Goal: Information Seeking & Learning: Stay updated

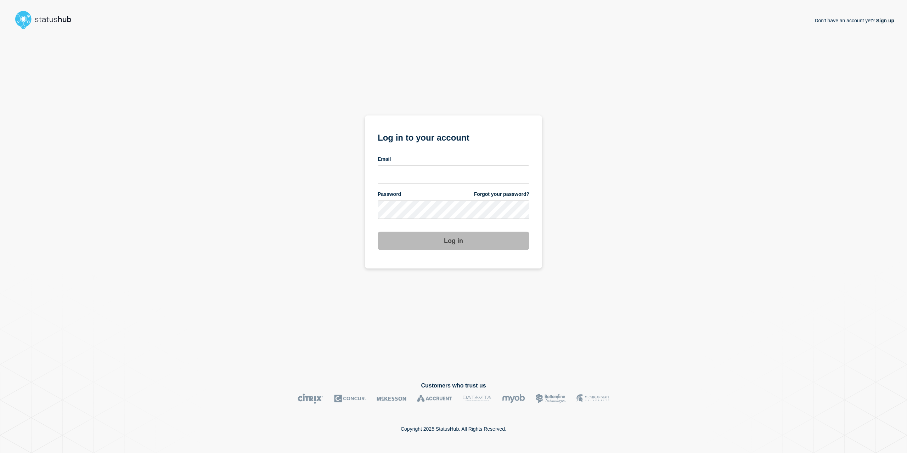
click at [440, 162] on div "Email" at bounding box center [454, 159] width 152 height 7
click at [439, 173] on div "Email" at bounding box center [454, 170] width 152 height 28
click at [439, 174] on input "email input" at bounding box center [454, 174] width 152 height 18
click at [500, 177] on input "email input" at bounding box center [454, 174] width 152 height 18
click at [0, 453] on com-1password-button at bounding box center [0, 453] width 0 height 0
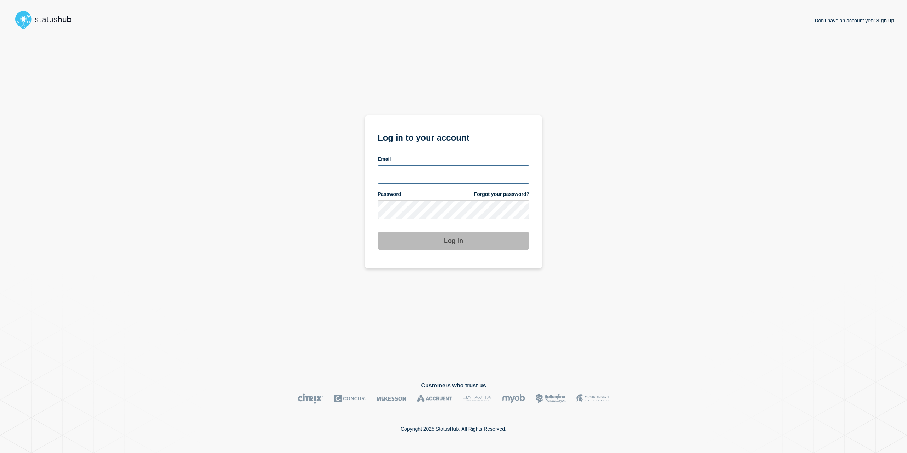
click at [447, 169] on input "email input" at bounding box center [454, 174] width 152 height 18
click at [435, 182] on input "email input" at bounding box center [454, 174] width 152 height 18
type input "caleb.stahr@conexon.us"
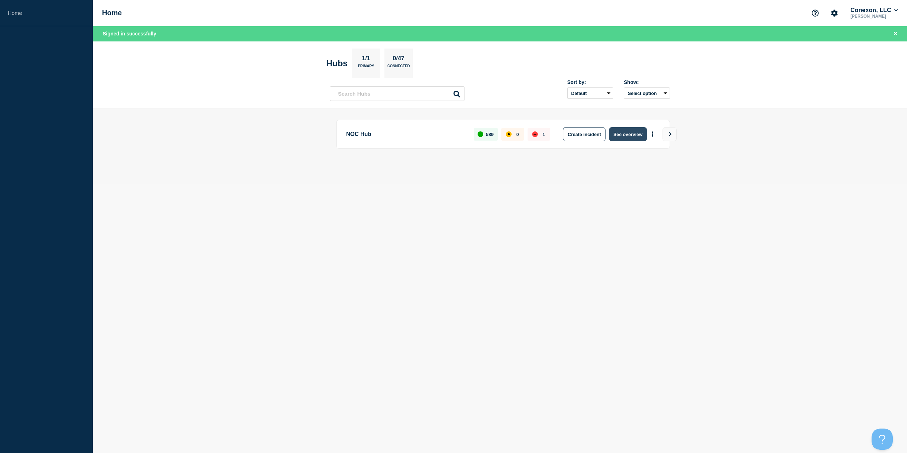
click at [623, 134] on button "See overview" at bounding box center [628, 134] width 38 height 14
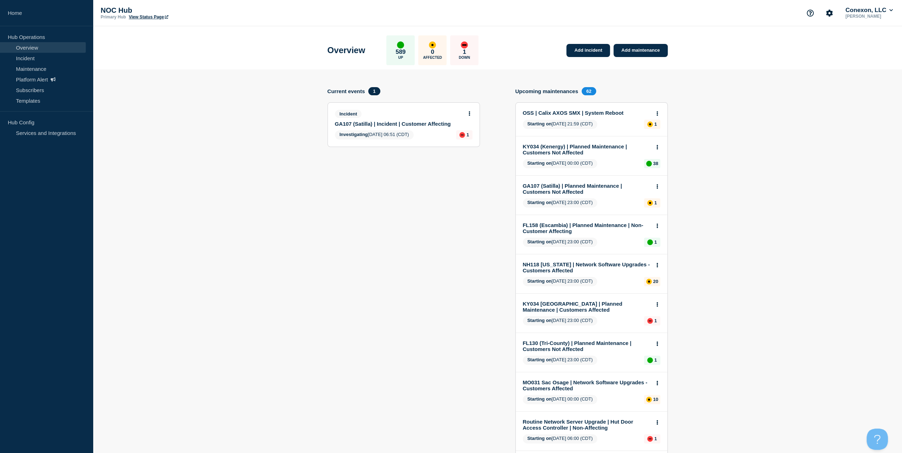
click at [390, 121] on link "GA107 (Satilla) | Incident | Customer Affecting" at bounding box center [399, 124] width 128 height 6
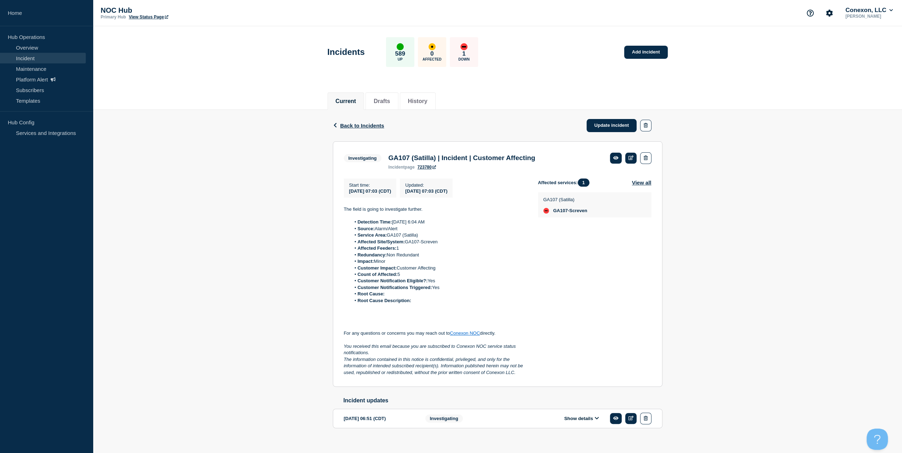
drag, startPoint x: 498, startPoint y: 156, endPoint x: 499, endPoint y: 151, distance: 5.7
